Goal: Information Seeking & Learning: Learn about a topic

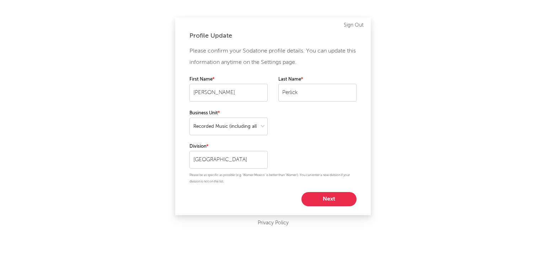
select select "recorded_music"
click at [322, 195] on button "Next" at bounding box center [328, 199] width 55 height 14
select select "other"
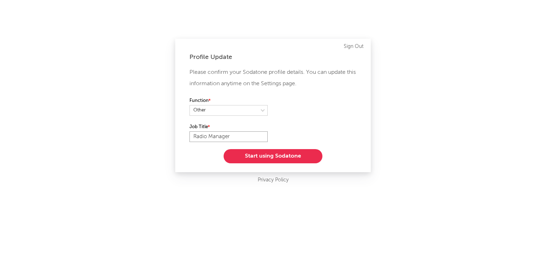
click at [197, 137] on input "Radio Manager" at bounding box center [228, 136] width 78 height 11
paste input "Radio"
click at [194, 138] on input "Manager Radio" at bounding box center [228, 136] width 78 height 11
type input "Manager Radio"
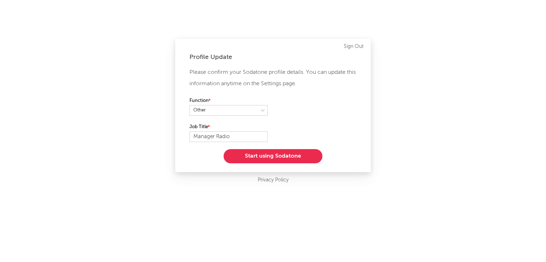
click at [269, 157] on button "Start using Sodatone" at bounding box center [273, 156] width 99 height 14
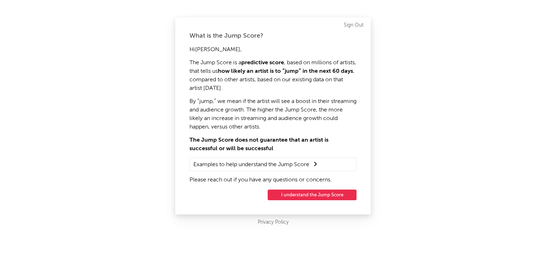
click at [291, 196] on button "I understand the Jump Score" at bounding box center [312, 195] width 89 height 11
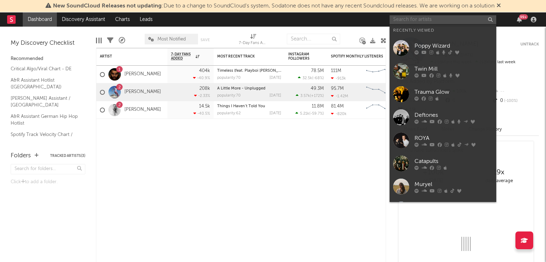
click at [409, 19] on input "text" at bounding box center [442, 19] width 107 height 9
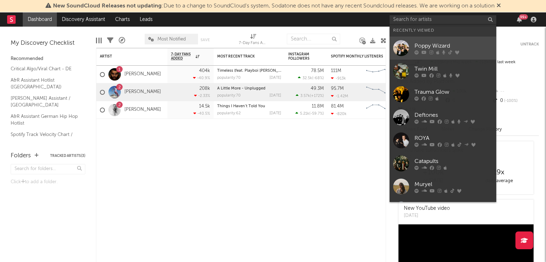
click at [402, 46] on div at bounding box center [401, 48] width 16 height 16
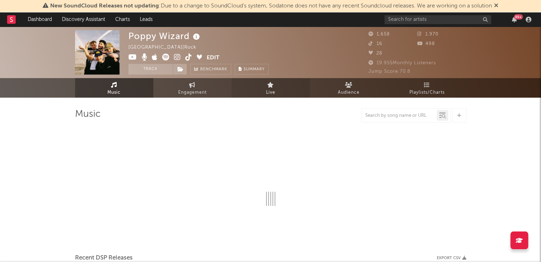
select select "6m"
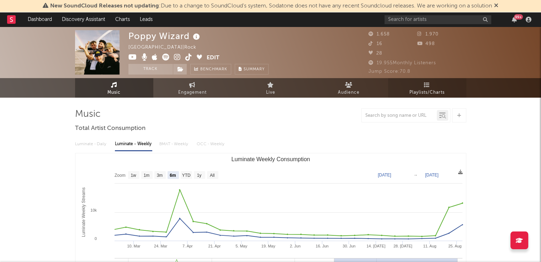
click at [417, 83] on link "Playlists/Charts" at bounding box center [427, 88] width 78 height 20
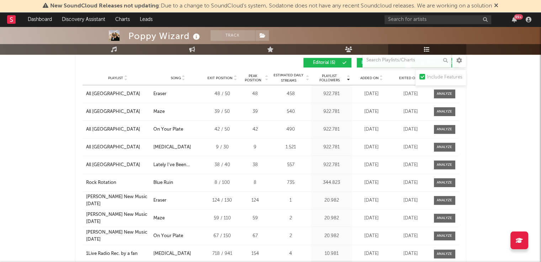
scroll to position [426, 0]
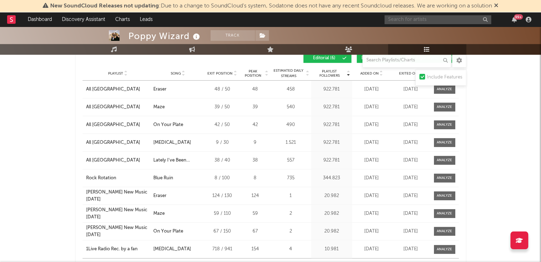
click at [431, 20] on input "text" at bounding box center [437, 19] width 107 height 9
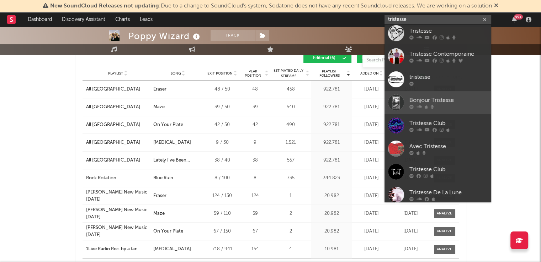
scroll to position [0, 0]
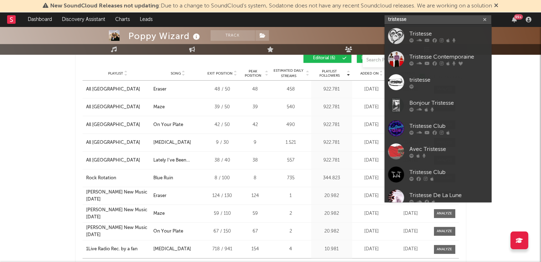
click at [399, 15] on input "tristesse" at bounding box center [437, 19] width 107 height 9
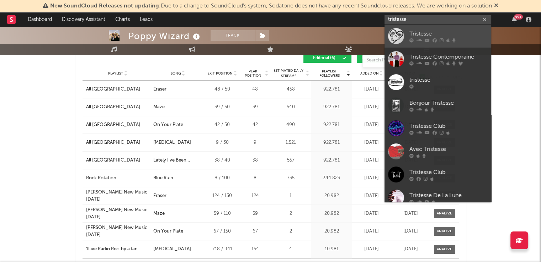
type input "tristesse"
click at [396, 32] on div at bounding box center [396, 36] width 16 height 16
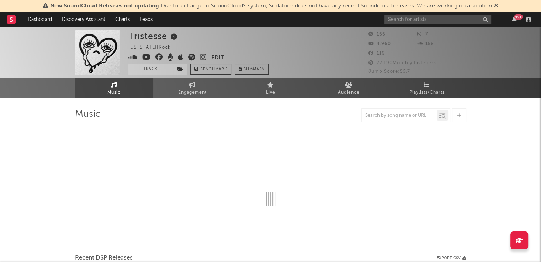
select select "1w"
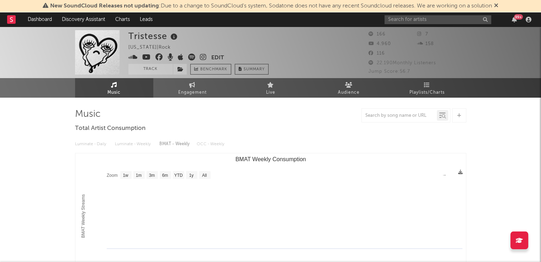
select select "1w"
click at [394, 21] on input "text" at bounding box center [437, 19] width 107 height 9
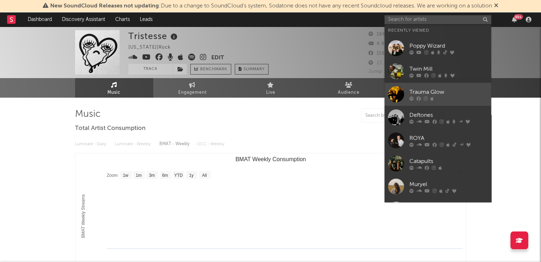
click at [392, 90] on div at bounding box center [396, 94] width 16 height 16
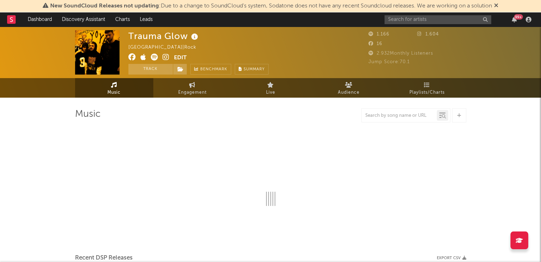
select select "6m"
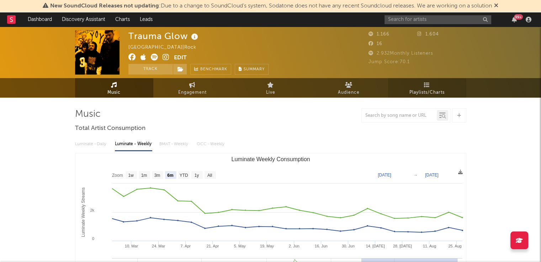
click at [417, 86] on link "Playlists/Charts" at bounding box center [427, 88] width 78 height 20
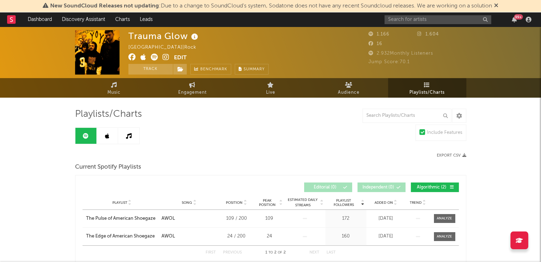
click at [112, 134] on link at bounding box center [107, 136] width 21 height 16
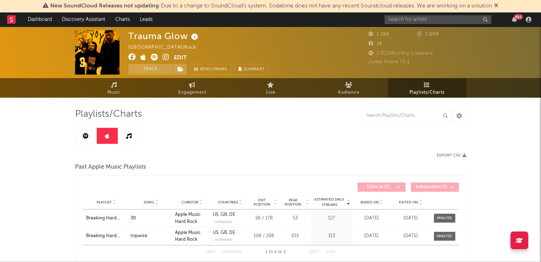
click at [127, 131] on link at bounding box center [128, 136] width 21 height 16
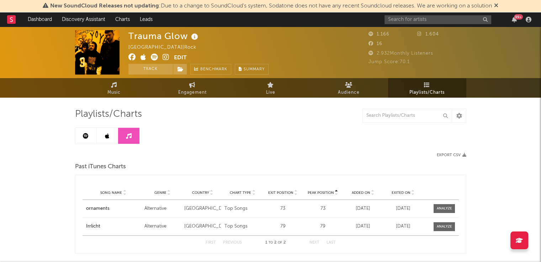
click at [107, 135] on icon at bounding box center [107, 136] width 4 height 6
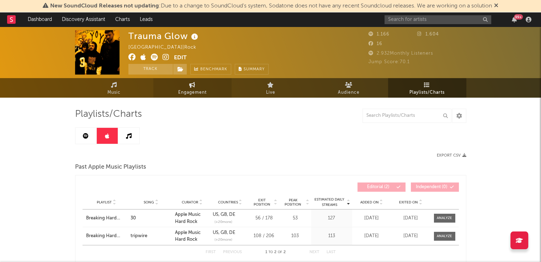
click at [200, 83] on link "Engagement" at bounding box center [192, 88] width 78 height 20
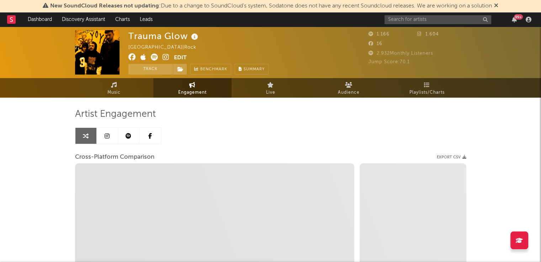
select select "1w"
click at [127, 134] on icon at bounding box center [128, 136] width 6 height 6
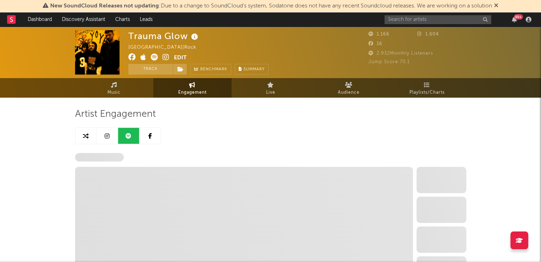
select select "6m"
select select "1w"
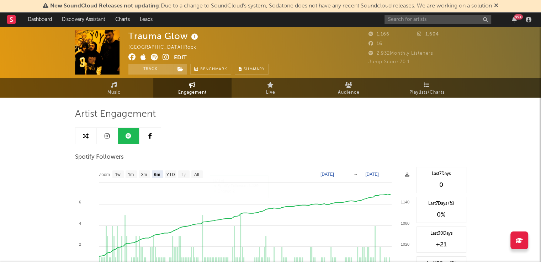
click at [105, 136] on icon at bounding box center [106, 136] width 5 height 6
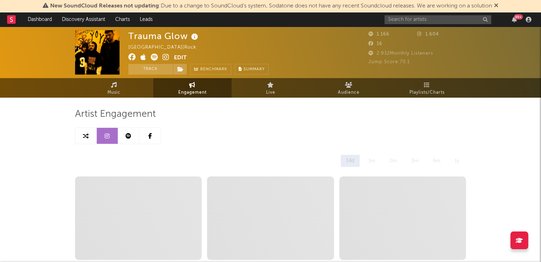
select select "6m"
click at [84, 132] on link at bounding box center [85, 136] width 21 height 16
select select "1m"
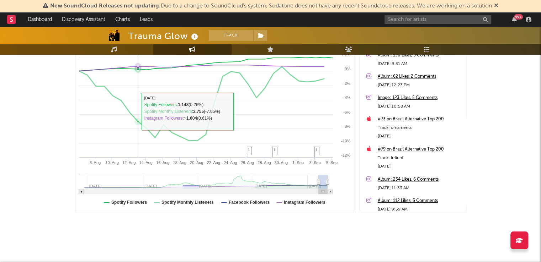
scroll to position [66, 0]
